Goal: Task Accomplishment & Management: Use online tool/utility

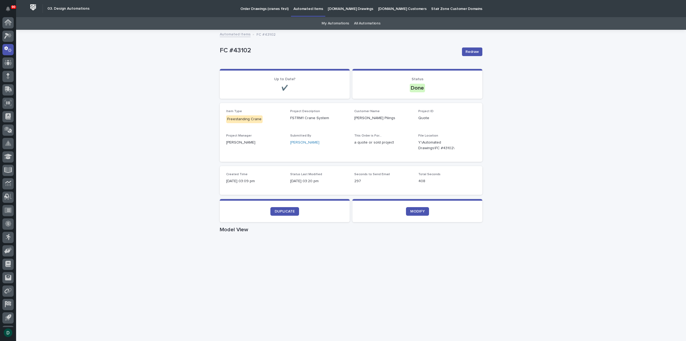
scroll to position [10, 0]
click at [291, 211] on span "DUPLICATE" at bounding box center [285, 211] width 20 height 4
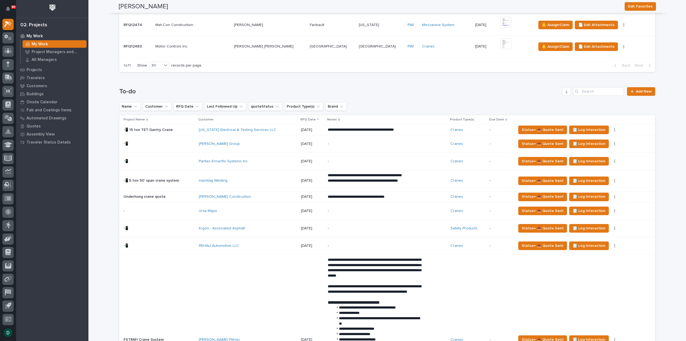
scroll to position [241, 0]
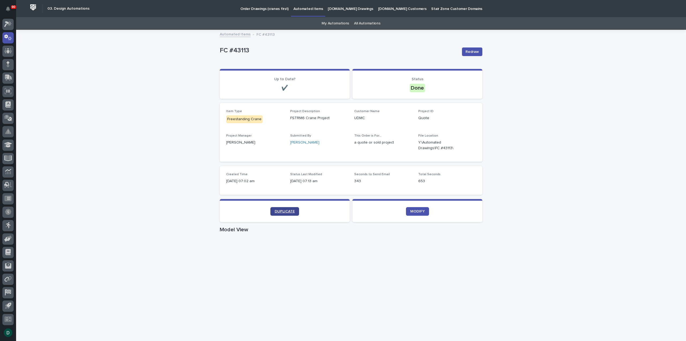
click at [290, 211] on span "DUPLICATE" at bounding box center [285, 211] width 20 height 4
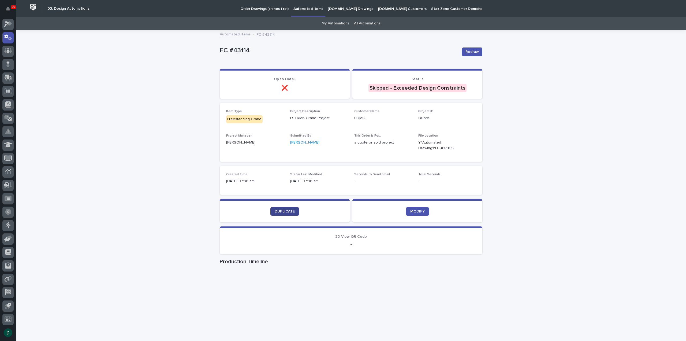
click at [284, 212] on span "DUPLICATE" at bounding box center [285, 211] width 20 height 4
